Goal: Navigation & Orientation: Go to known website

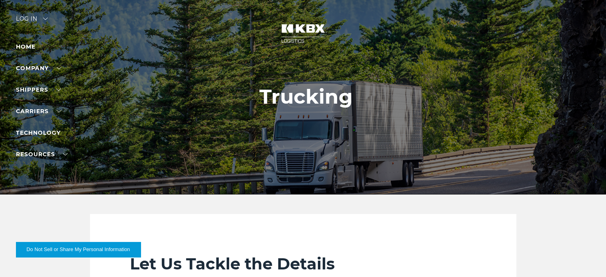
click at [28, 16] on div "Log in" at bounding box center [32, 22] width 32 height 12
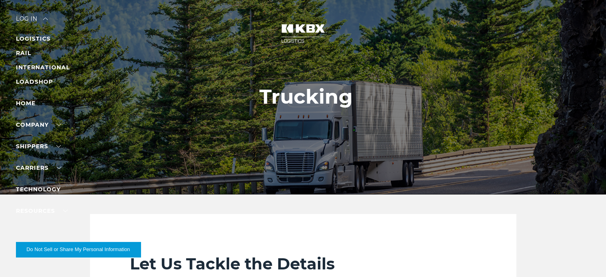
click at [28, 16] on div "Log in" at bounding box center [32, 22] width 32 height 12
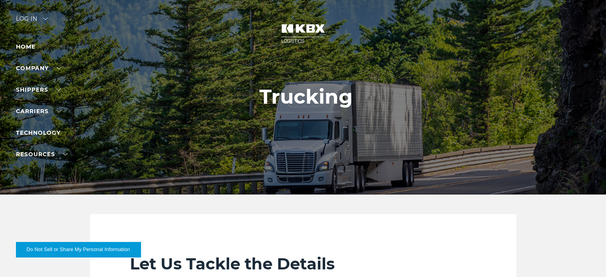
click at [29, 16] on div "Log in" at bounding box center [32, 22] width 32 height 12
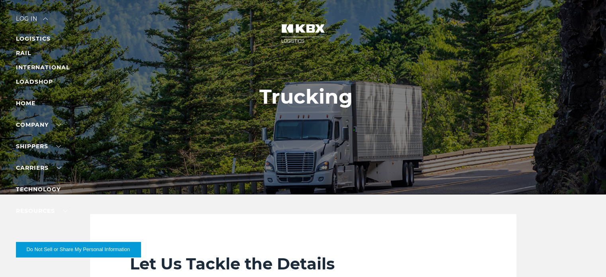
click at [29, 34] on li "LOGISTICS" at bounding box center [50, 39] width 69 height 10
click at [29, 39] on link "LOGISTICS" at bounding box center [33, 38] width 35 height 7
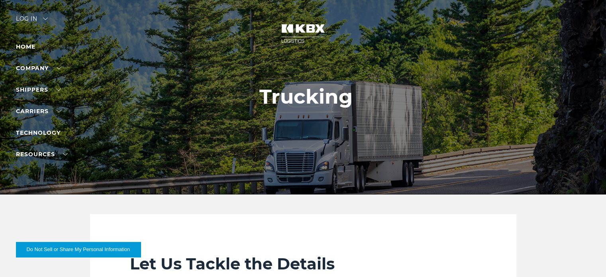
click at [26, 16] on div "Log in" at bounding box center [32, 22] width 32 height 12
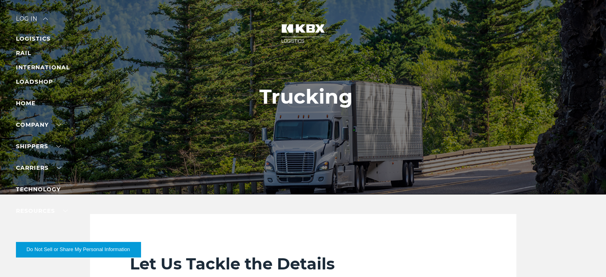
click at [29, 35] on li "LOGISTICS" at bounding box center [50, 39] width 69 height 10
click at [29, 38] on link "LOGISTICS" at bounding box center [33, 38] width 35 height 7
